Goal: Information Seeking & Learning: Learn about a topic

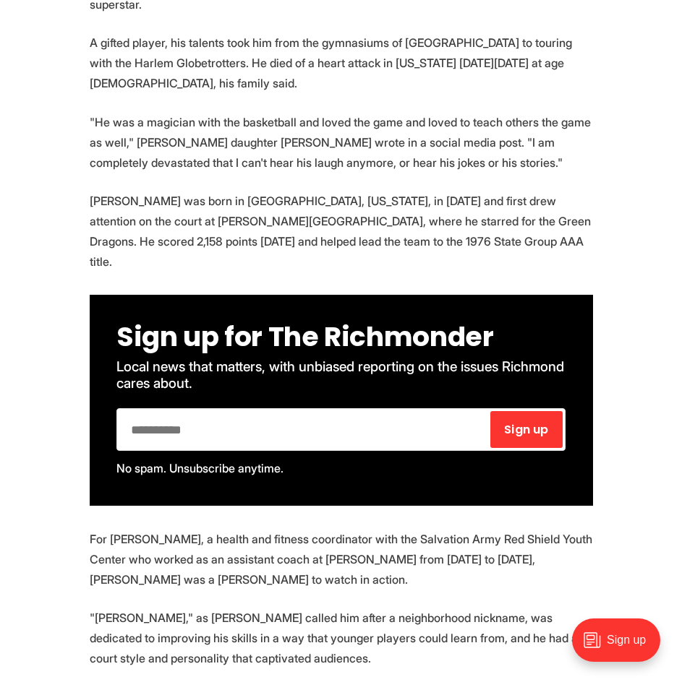
scroll to position [795, 0]
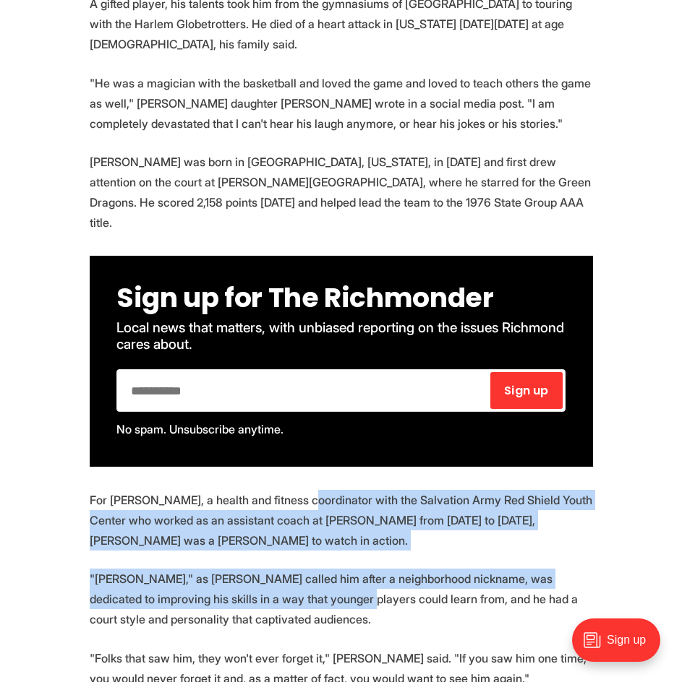
drag, startPoint x: 295, startPoint y: 434, endPoint x: 278, endPoint y: 528, distance: 96.3
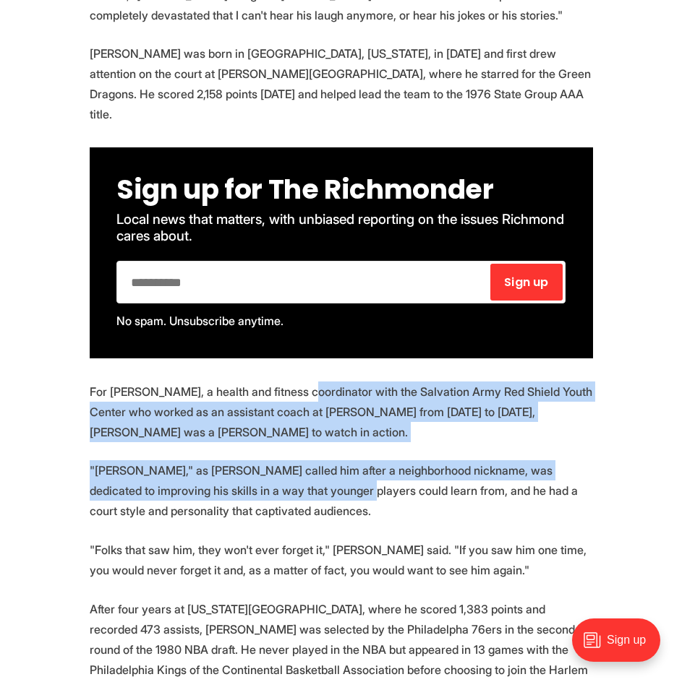
scroll to position [940, 0]
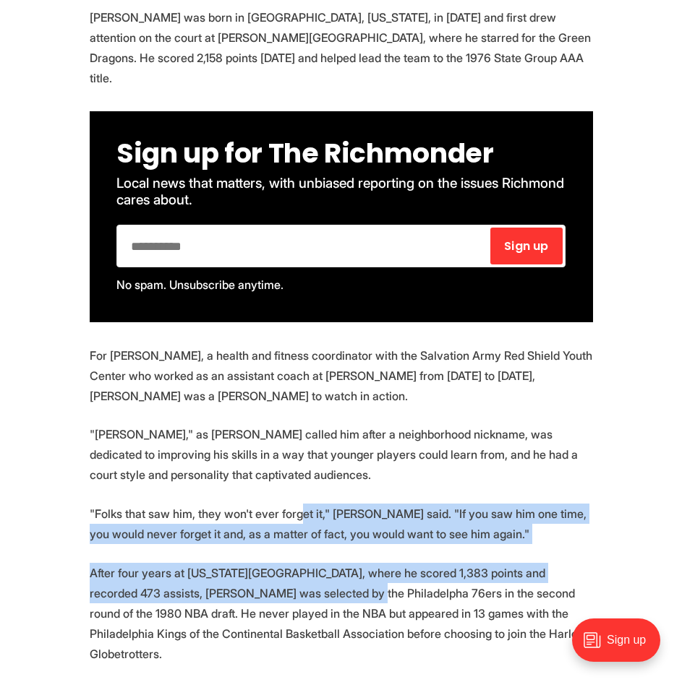
drag, startPoint x: 295, startPoint y: 445, endPoint x: 287, endPoint y: 516, distance: 72.0
click at [287, 516] on section "By [PERSON_NAME] / Richmond Free Press For nearly two decades, [PERSON_NAME] "T…" at bounding box center [341, 568] width 682 height 1635
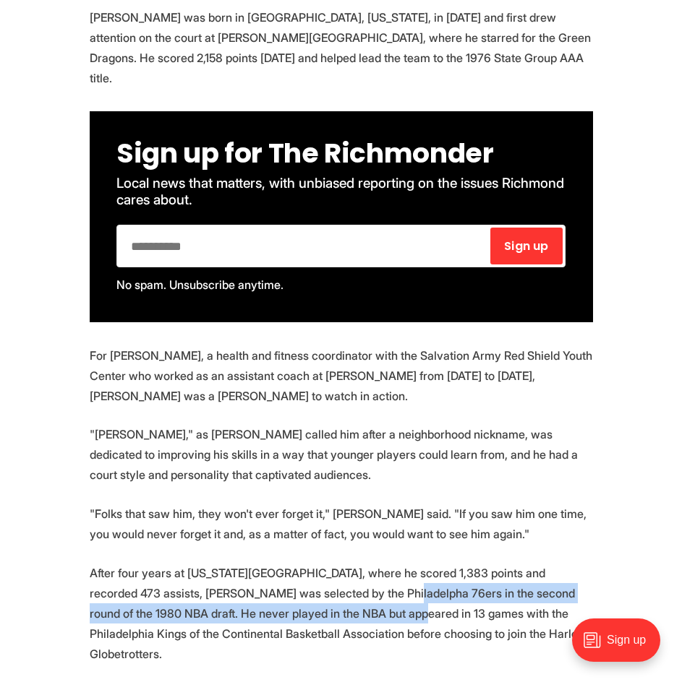
click at [321, 563] on p "After four years at [US_STATE][GEOGRAPHIC_DATA], where he scored 1,383 points a…" at bounding box center [341, 613] width 503 height 101
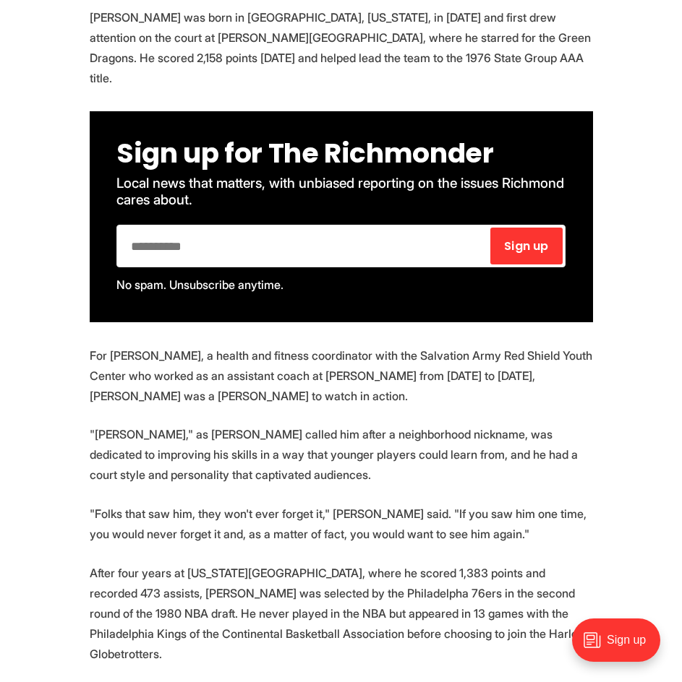
click at [309, 563] on p "After four years at [US_STATE][GEOGRAPHIC_DATA], where he scored 1,383 points a…" at bounding box center [341, 613] width 503 height 101
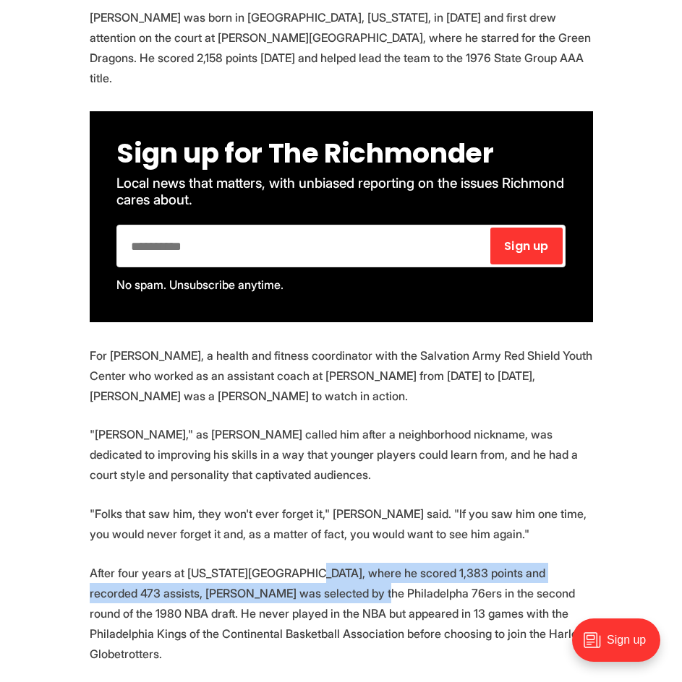
drag, startPoint x: 294, startPoint y: 503, endPoint x: 292, endPoint y: 531, distance: 28.3
click at [292, 563] on p "After four years at [US_STATE][GEOGRAPHIC_DATA], where he scored 1,383 points a…" at bounding box center [341, 613] width 503 height 101
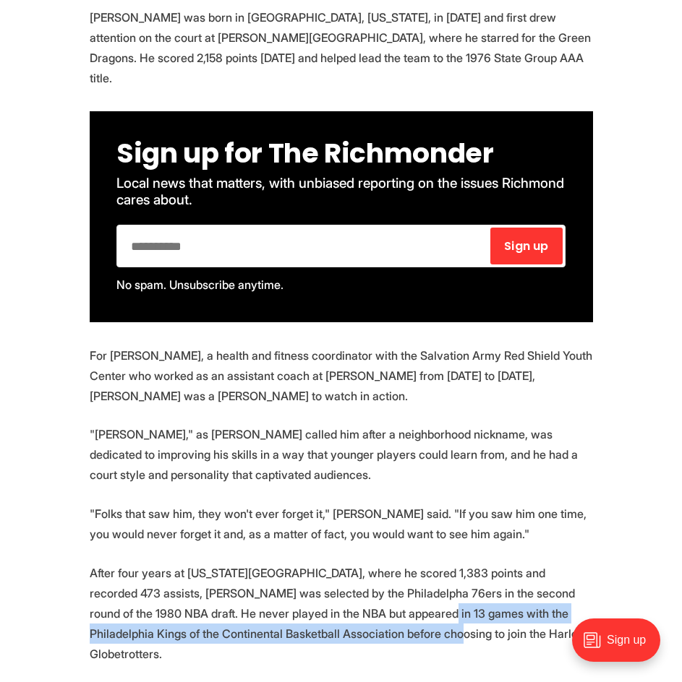
click at [343, 563] on p "After four years at [US_STATE][GEOGRAPHIC_DATA], where he scored 1,383 points a…" at bounding box center [341, 613] width 503 height 101
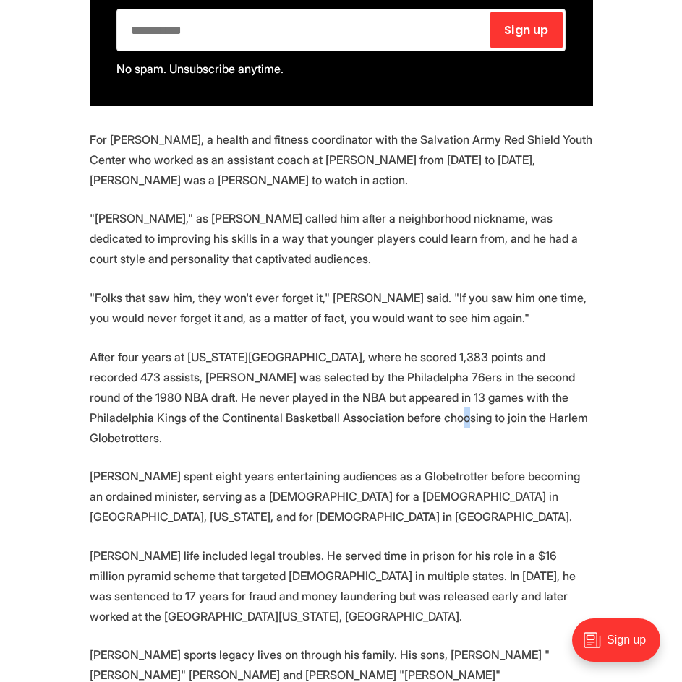
scroll to position [1157, 0]
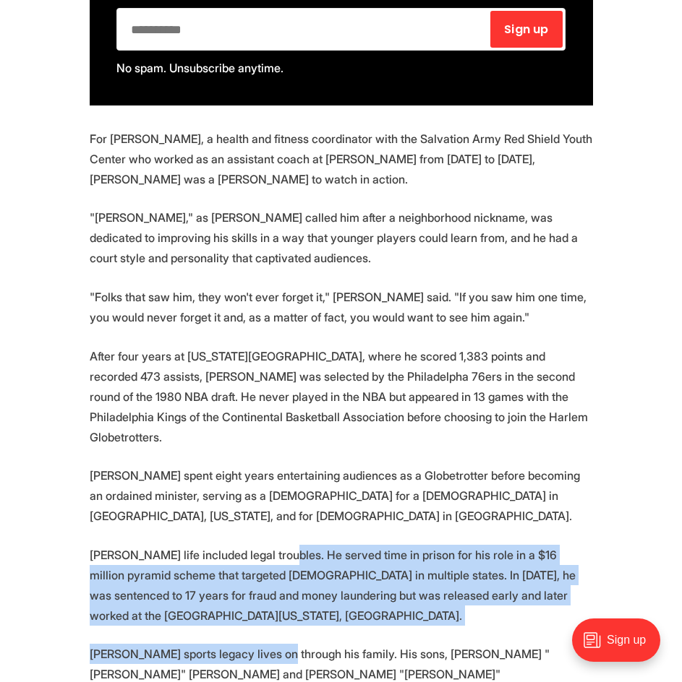
drag, startPoint x: 268, startPoint y: 459, endPoint x: 265, endPoint y: 523, distance: 63.7
click at [263, 568] on section "By [PERSON_NAME] / Richmond Free Press For nearly two decades, [PERSON_NAME] "T…" at bounding box center [341, 351] width 682 height 1635
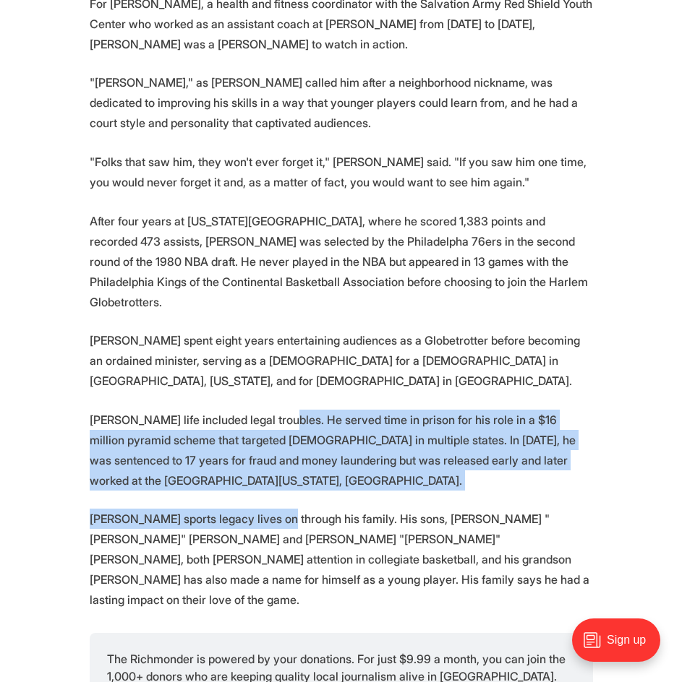
scroll to position [1301, 0]
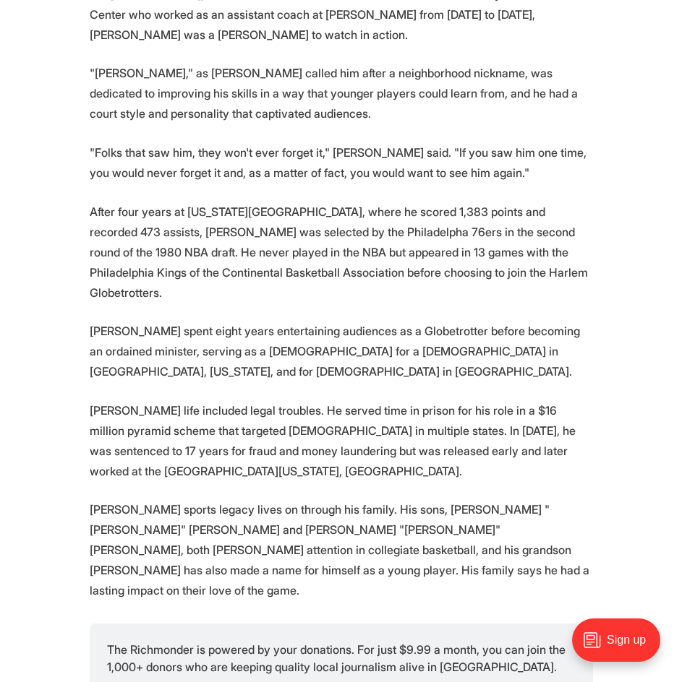
click at [304, 500] on p "[PERSON_NAME] sports legacy lives on through his family. His sons, [PERSON_NAME…" at bounding box center [341, 550] width 503 height 101
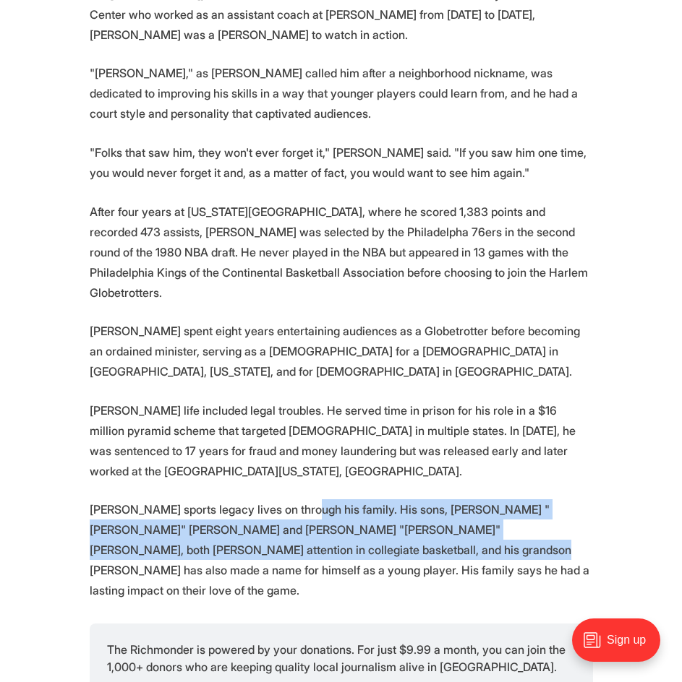
drag, startPoint x: 296, startPoint y: 419, endPoint x: 290, endPoint y: 458, distance: 39.5
click at [290, 500] on p "[PERSON_NAME] sports legacy lives on through his family. His sons, [PERSON_NAME…" at bounding box center [341, 550] width 503 height 101
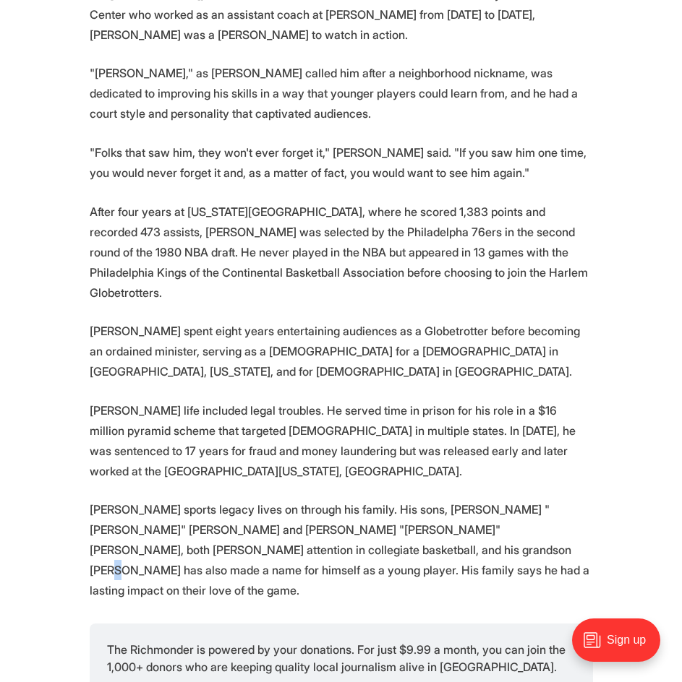
click at [314, 500] on p "[PERSON_NAME] sports legacy lives on through his family. His sons, [PERSON_NAME…" at bounding box center [341, 550] width 503 height 101
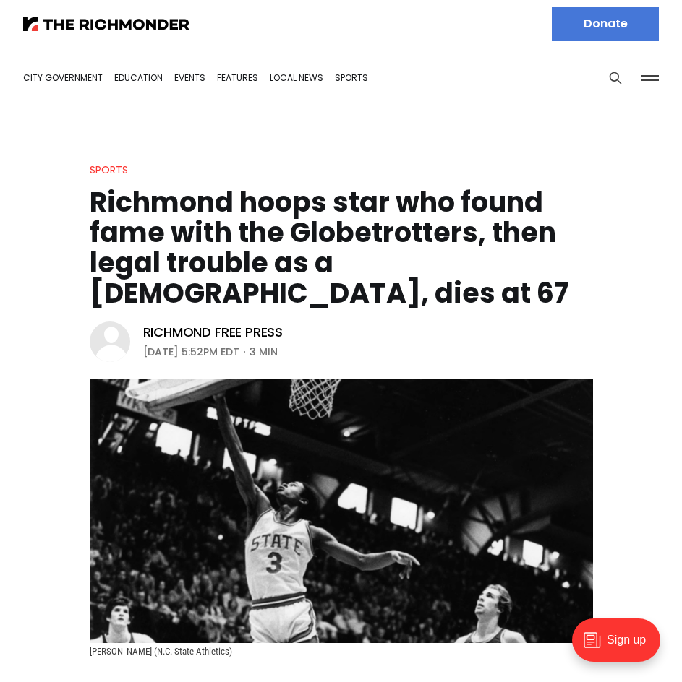
scroll to position [0, 0]
